Goal: Information Seeking & Learning: Learn about a topic

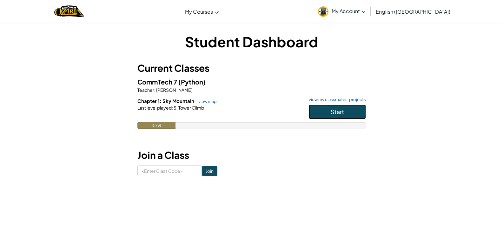
click at [344, 110] on button "Start" at bounding box center [337, 111] width 57 height 15
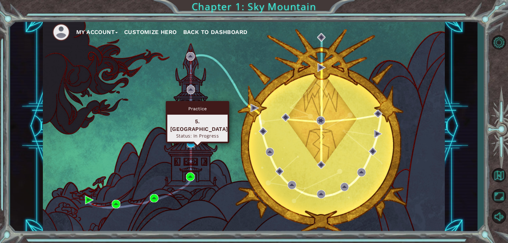
click at [194, 143] on img at bounding box center [191, 143] width 9 height 9
